Goal: Find contact information: Find contact information

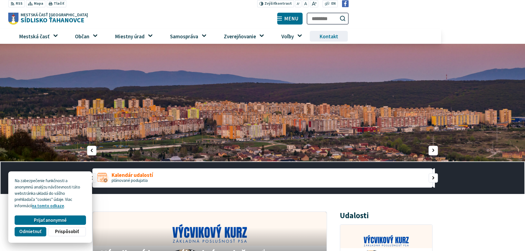
click at [327, 39] on span "Kontakt" at bounding box center [328, 36] width 23 height 15
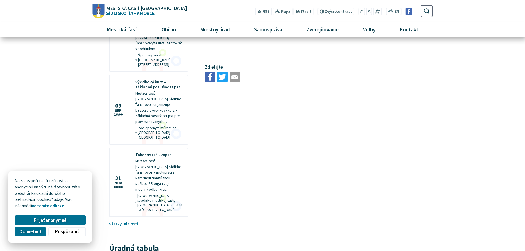
scroll to position [276, 0]
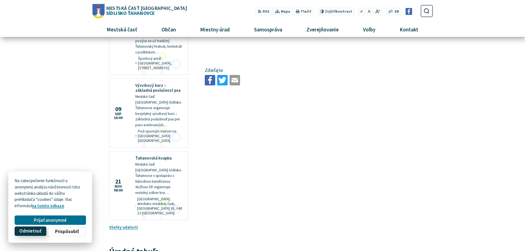
click at [37, 231] on span "Odmietnuť" at bounding box center [30, 231] width 22 height 6
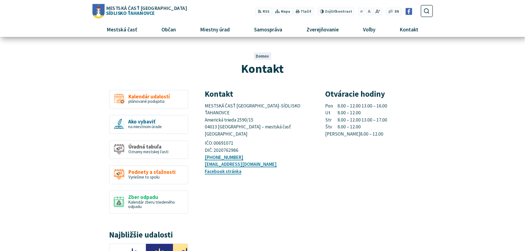
scroll to position [0, 0]
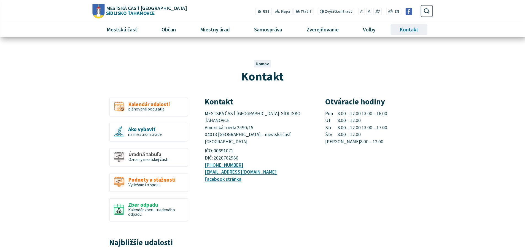
click at [400, 31] on span "Kontakt" at bounding box center [409, 29] width 23 height 15
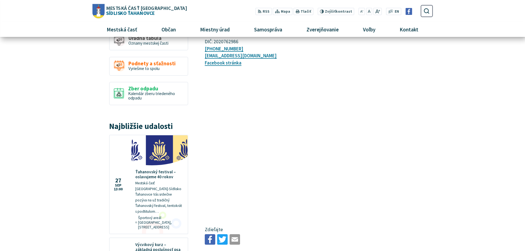
scroll to position [110, 0]
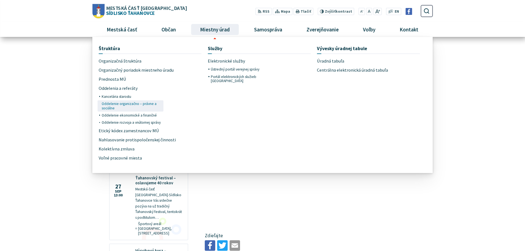
click at [128, 105] on span "Oddelenie organizačno – právne a sociálne" at bounding box center [132, 105] width 60 height 11
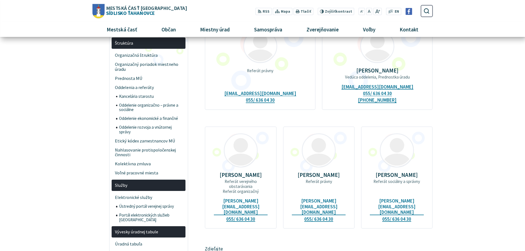
scroll to position [55, 0]
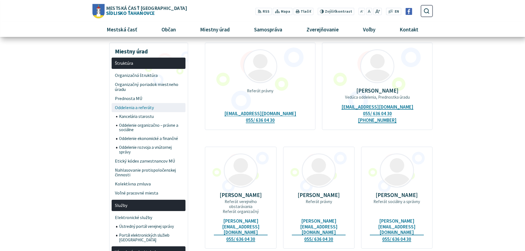
click at [148, 108] on span "Oddelenia a referáty" at bounding box center [149, 107] width 68 height 9
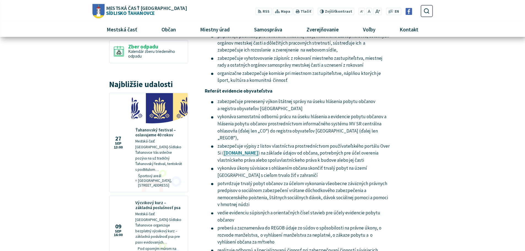
scroll to position [413, 0]
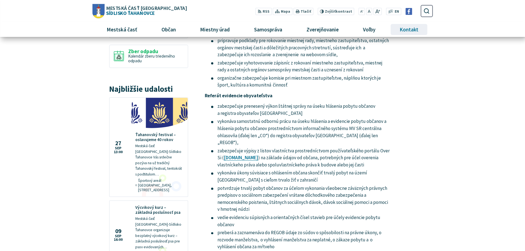
click at [403, 29] on span "Kontakt" at bounding box center [409, 29] width 23 height 15
